Goal: Task Accomplishment & Management: Complete application form

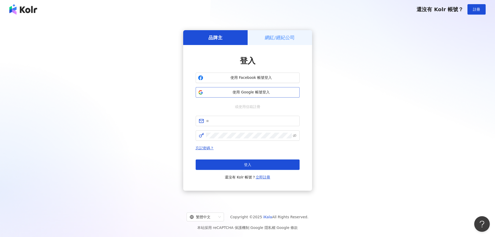
click at [246, 94] on span "使用 Google 帳號登入" at bounding box center [251, 92] width 92 height 5
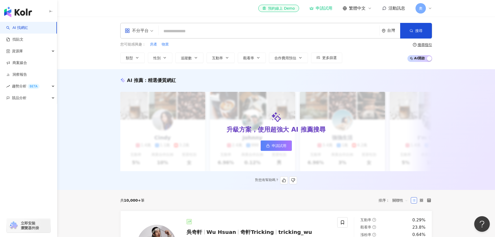
click at [278, 147] on span "申請試用" at bounding box center [279, 145] width 15 height 4
